Goal: Check status: Check status

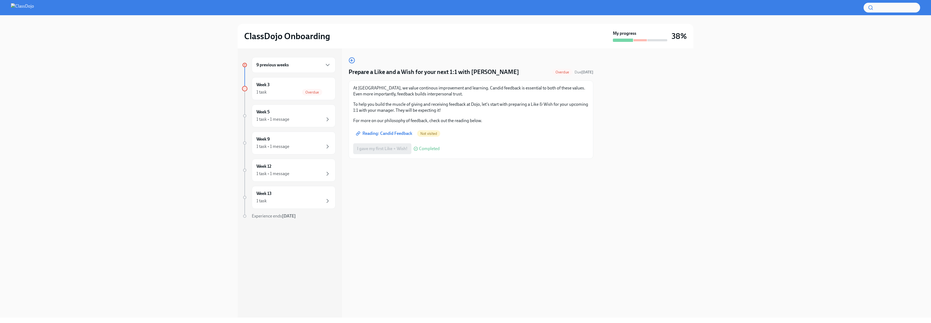
click at [278, 67] on h6 "9 previous weeks" at bounding box center [272, 65] width 32 height 6
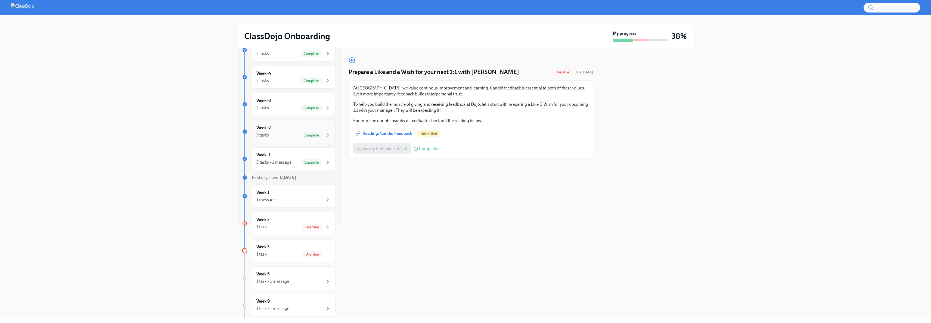
scroll to position [96, 0]
click at [276, 213] on div "Week 2 1 task Overdue" at bounding box center [294, 220] width 84 height 23
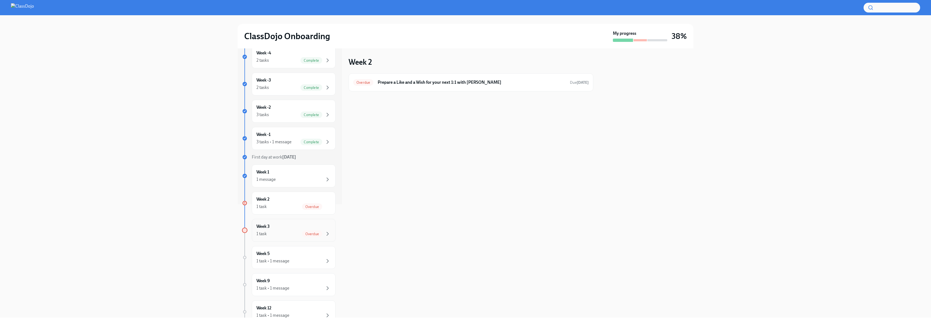
scroll to position [123, 0]
click at [286, 227] on div "1 task Overdue" at bounding box center [293, 224] width 75 height 7
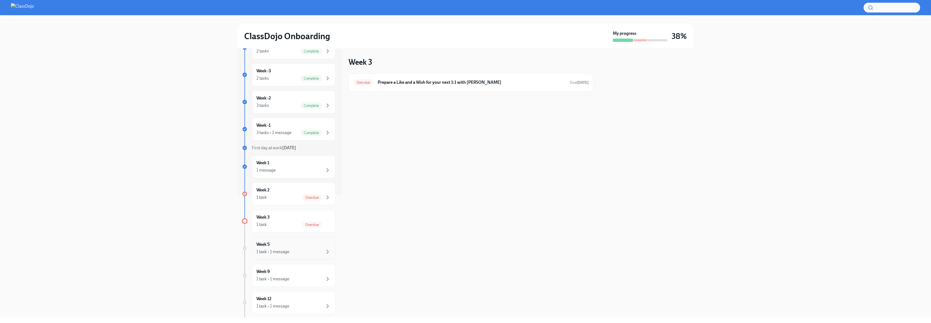
click at [282, 241] on div "Week 5 1 task • 1 message" at bounding box center [294, 248] width 84 height 23
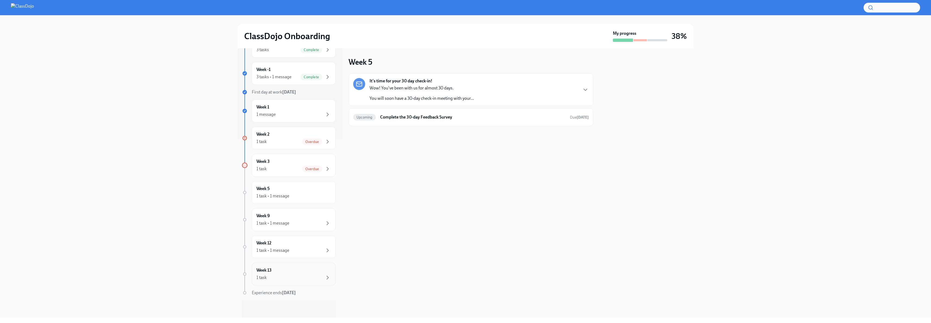
click at [290, 268] on div "Week 13 1 task" at bounding box center [293, 274] width 75 height 14
